Goal: Information Seeking & Learning: Learn about a topic

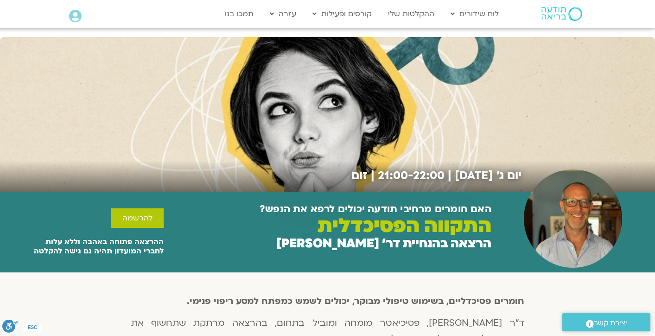
click at [555, 16] on img at bounding box center [561, 14] width 41 height 14
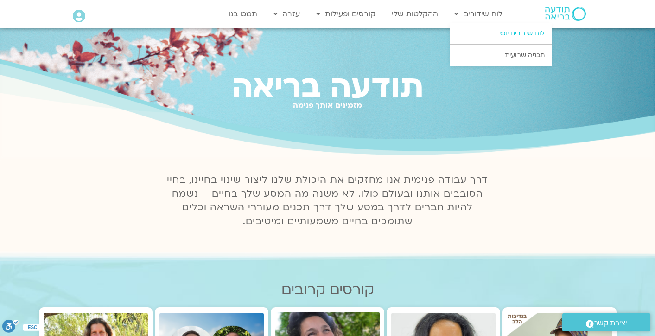
click at [487, 34] on link "לוח שידורים יומי" at bounding box center [501, 33] width 102 height 21
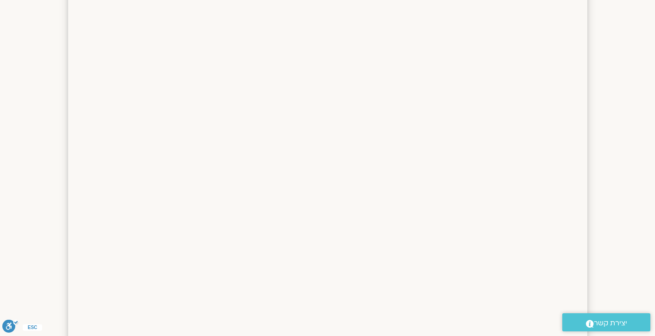
scroll to position [838, 0]
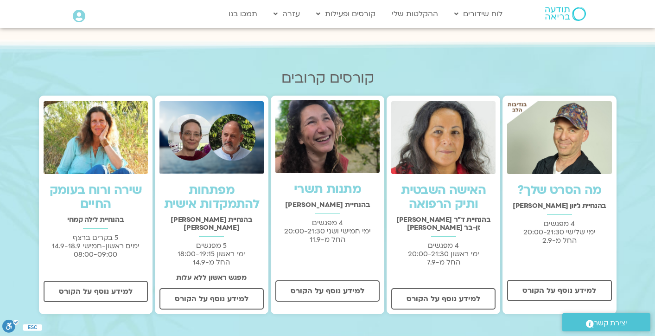
scroll to position [226, 0]
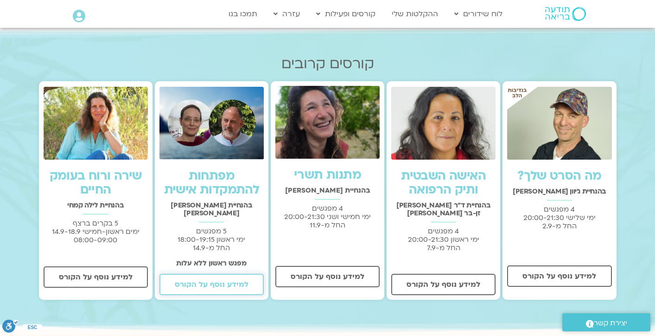
click at [223, 280] on span "למידע נוסף על הקורס" at bounding box center [212, 284] width 74 height 8
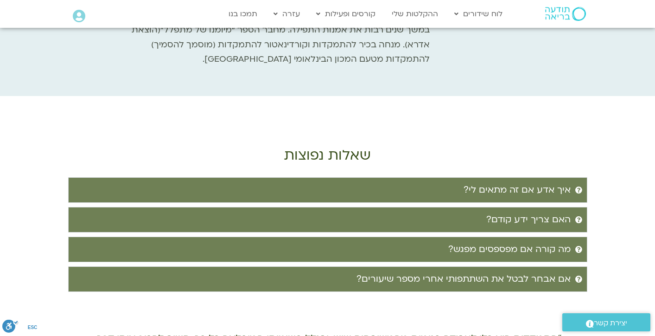
scroll to position [1748, 0]
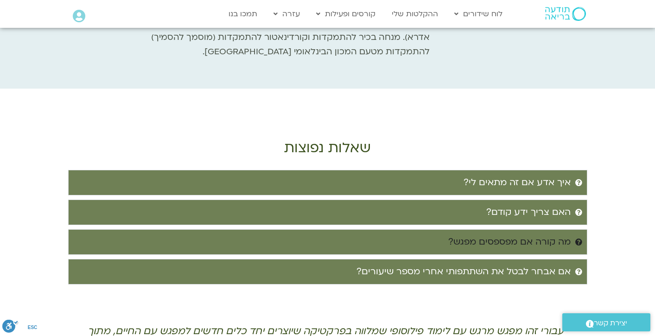
click at [520, 234] on div "מה קורה אם מפספסים מפגש?" at bounding box center [509, 241] width 122 height 15
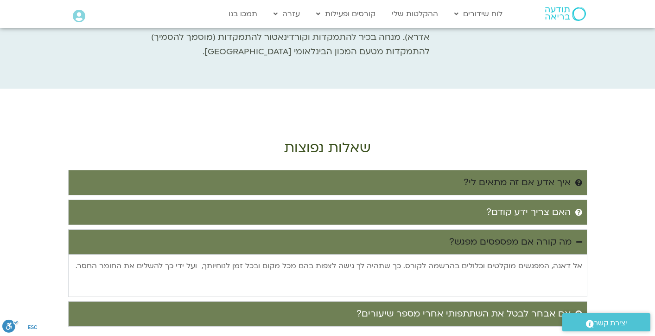
click at [539, 175] on div "איך אדע אם זה מתאים לי?" at bounding box center [516, 182] width 107 height 15
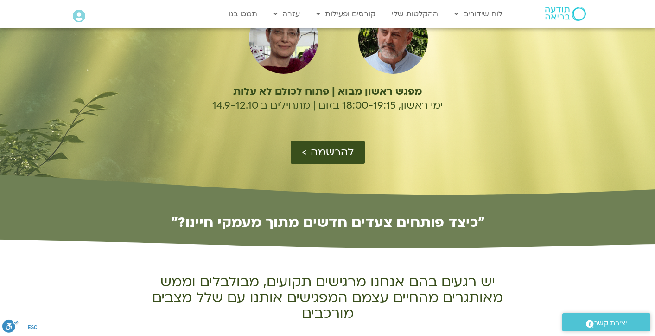
scroll to position [0, 0]
